Goal: Navigation & Orientation: Find specific page/section

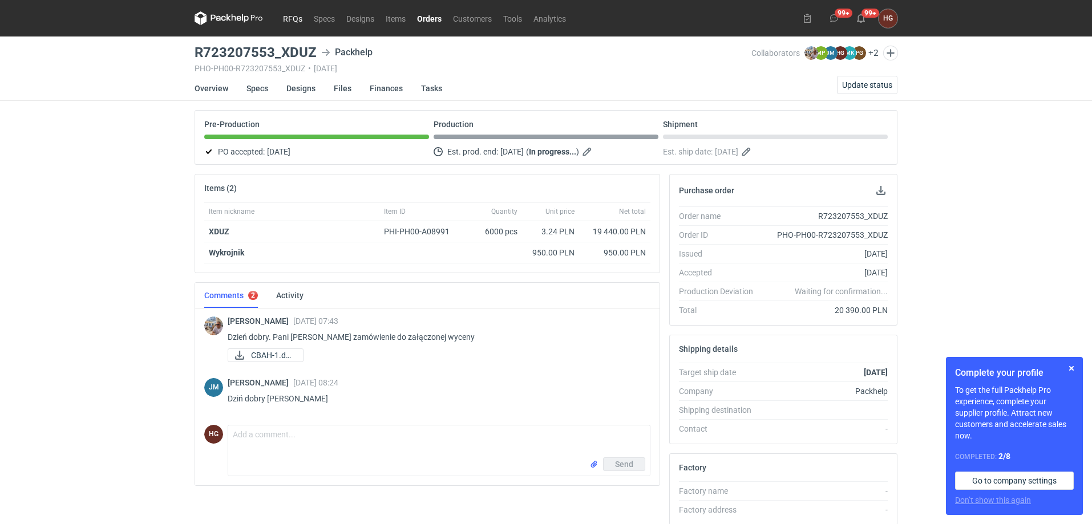
click at [293, 19] on link "RFQs" at bounding box center [292, 18] width 31 height 14
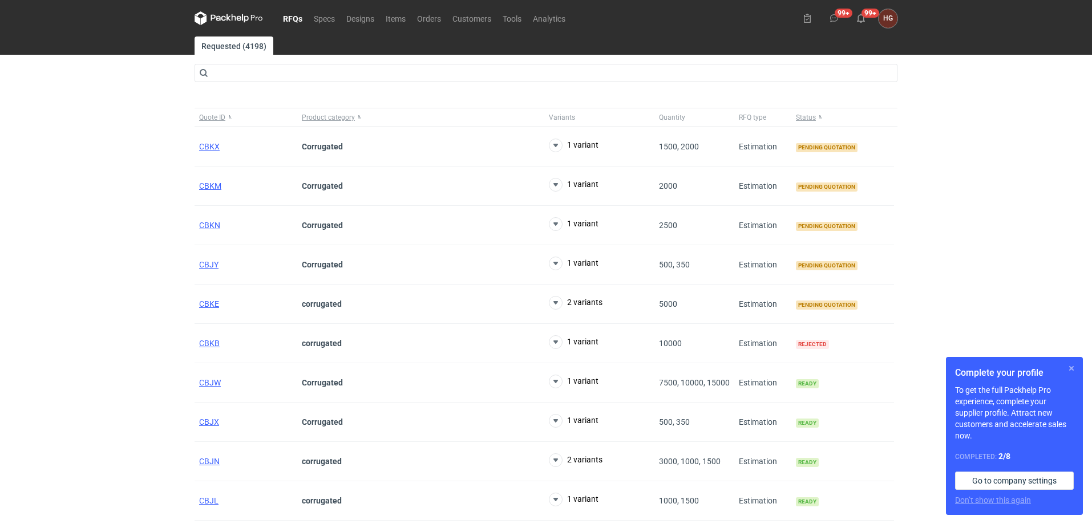
click at [1069, 365] on button "button" at bounding box center [1071, 369] width 14 height 14
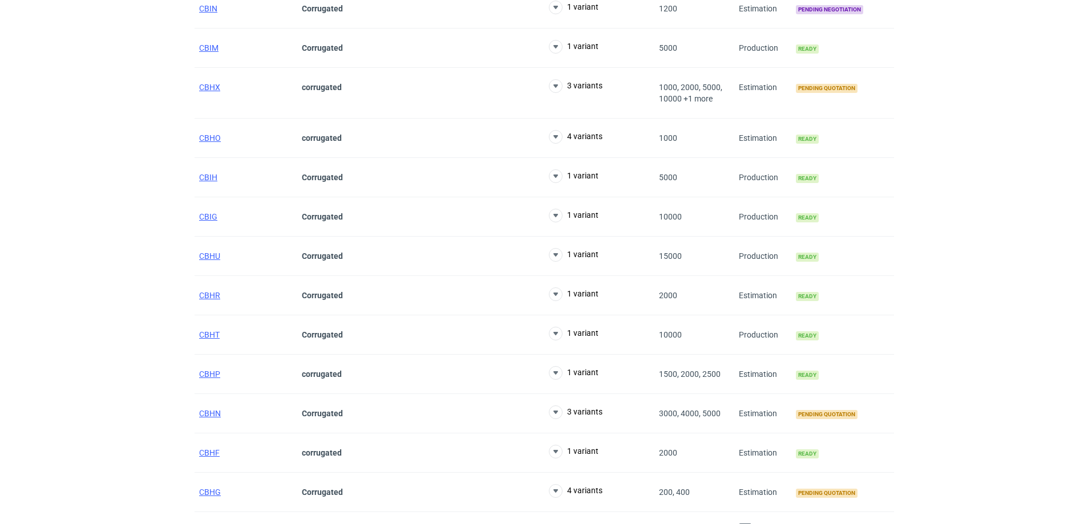
scroll to position [832, 0]
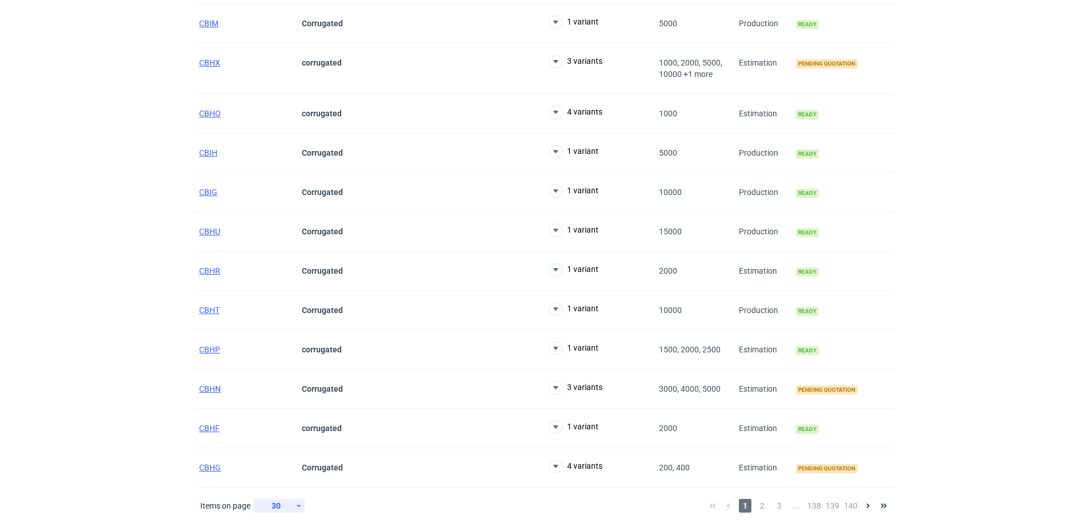
click at [293, 505] on div "30" at bounding box center [276, 506] width 37 height 16
click at [282, 492] on div "60" at bounding box center [280, 497] width 38 height 16
